Goal: Navigation & Orientation: Find specific page/section

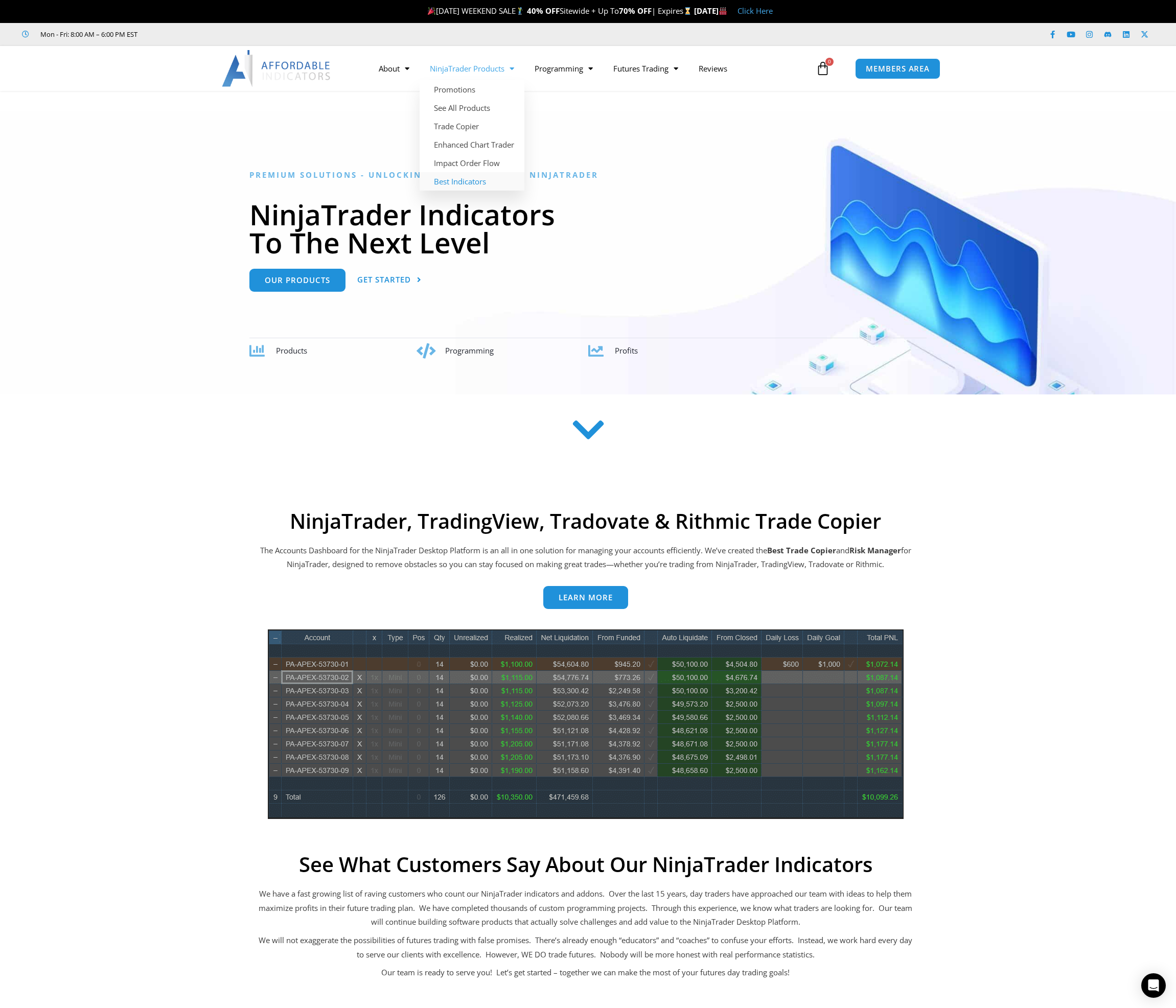
click at [489, 180] on link "Best Indicators" at bounding box center [472, 181] width 105 height 18
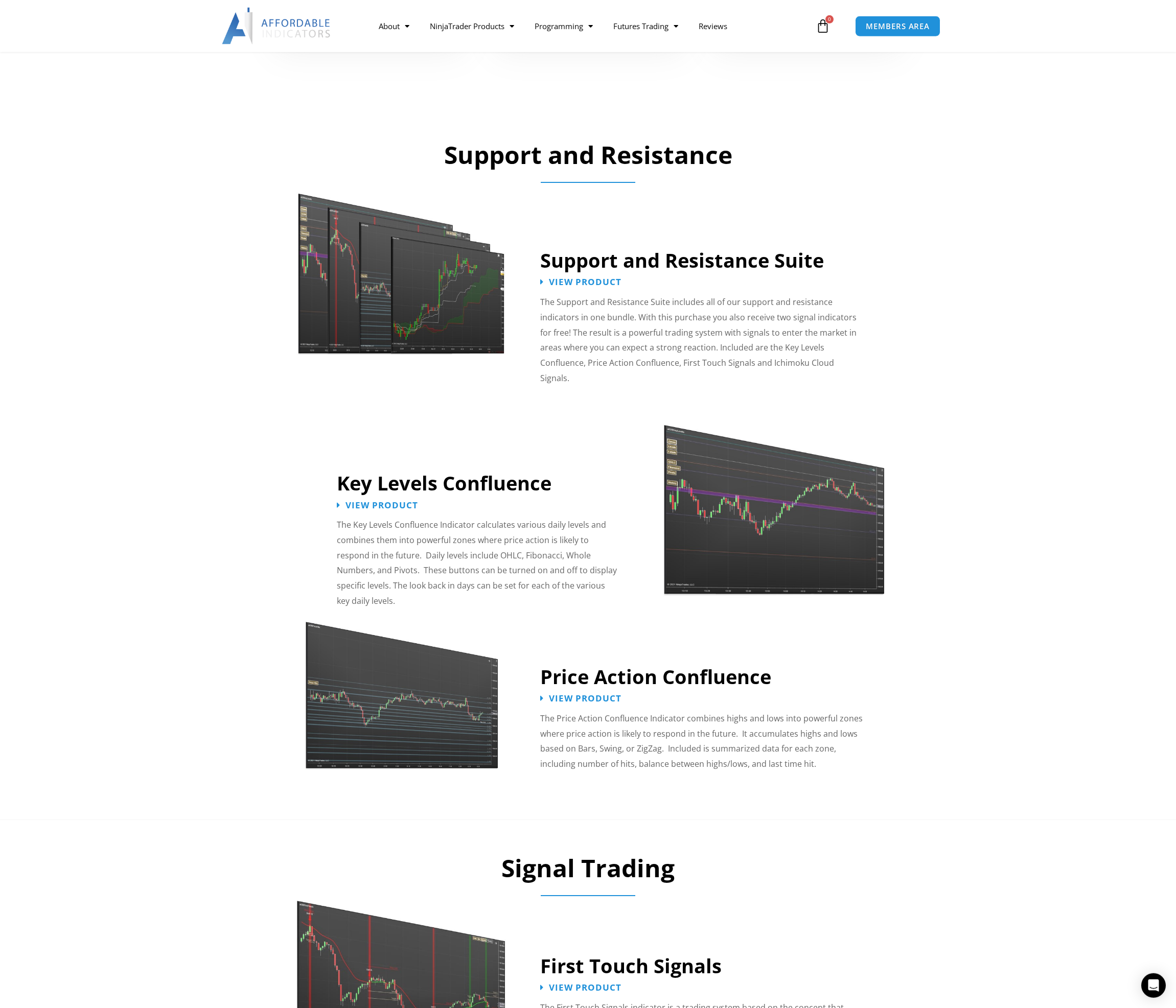
scroll to position [781, 0]
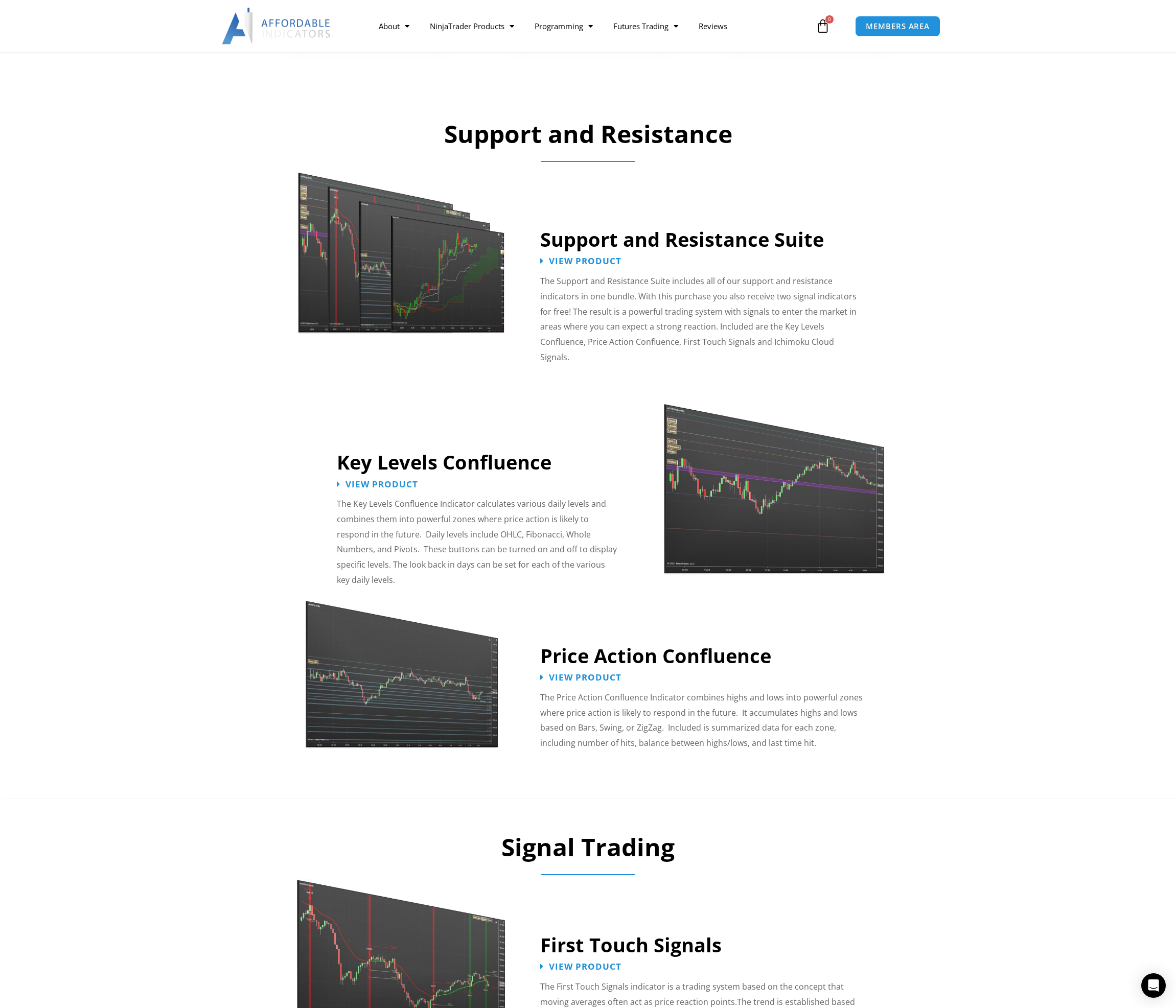
click at [789, 475] on img at bounding box center [773, 481] width 222 height 192
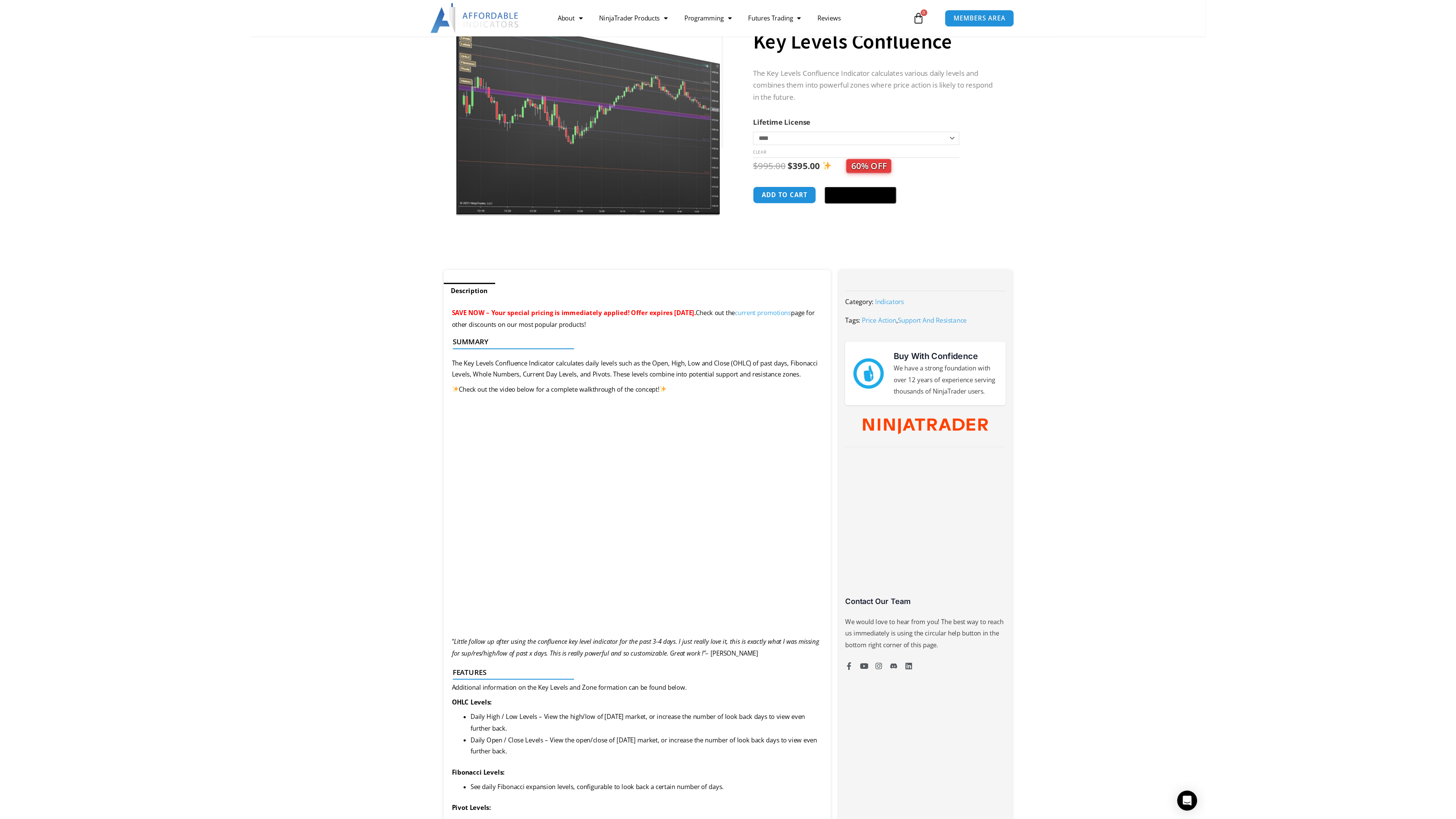
scroll to position [116, 0]
